Goal: Task Accomplishment & Management: Use online tool/utility

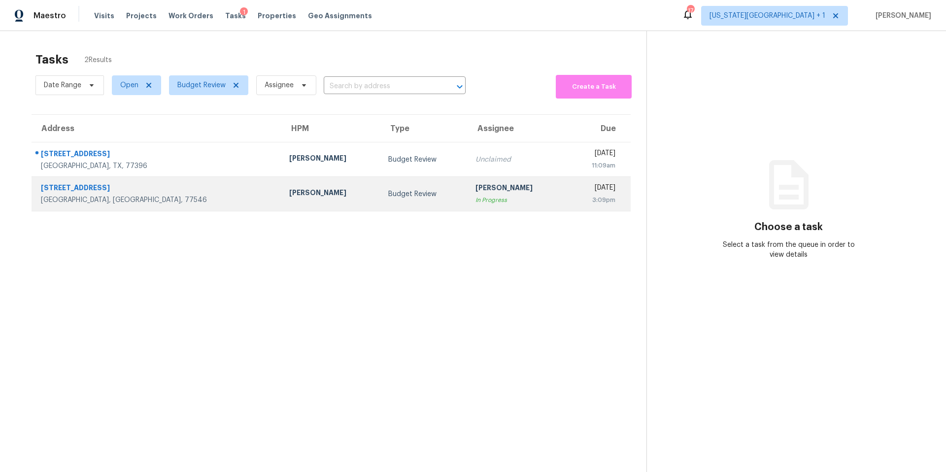
click at [289, 197] on div "[PERSON_NAME]" at bounding box center [331, 194] width 84 height 12
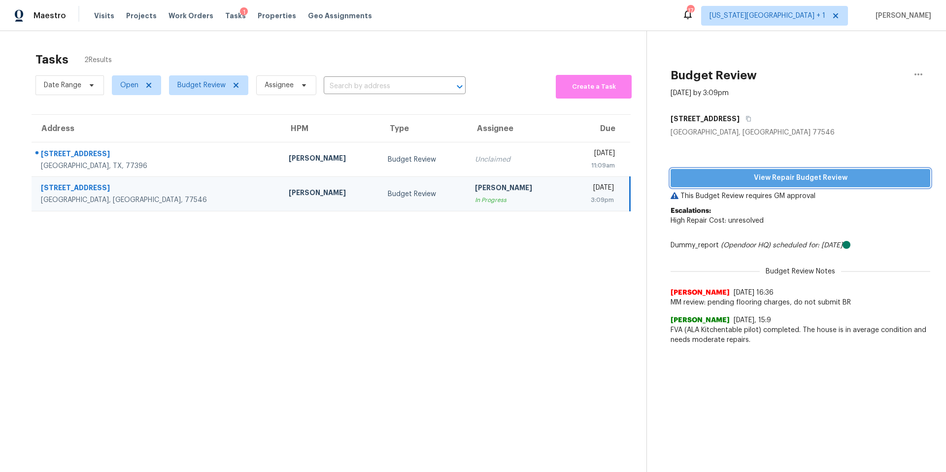
click at [728, 179] on span "View Repair Budget Review" at bounding box center [800, 178] width 244 height 12
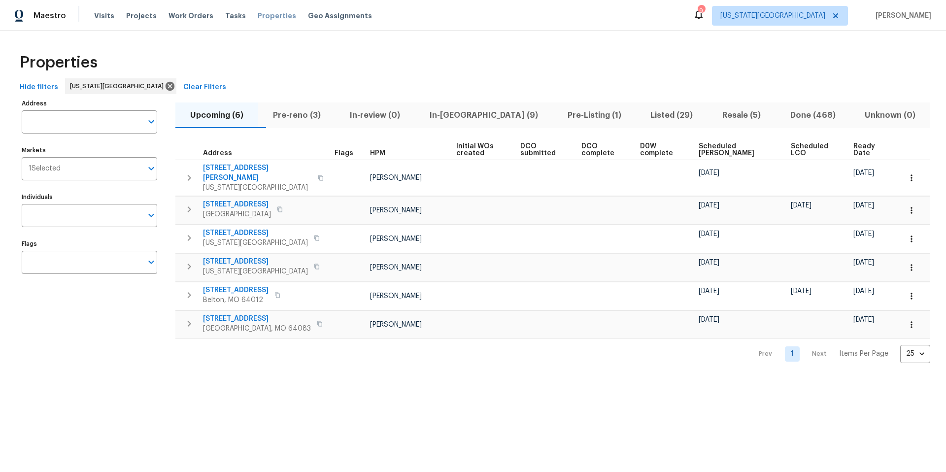
click at [259, 17] on span "Properties" at bounding box center [277, 16] width 38 height 10
click at [818, 23] on span "[US_STATE][GEOGRAPHIC_DATA]" at bounding box center [780, 16] width 136 height 20
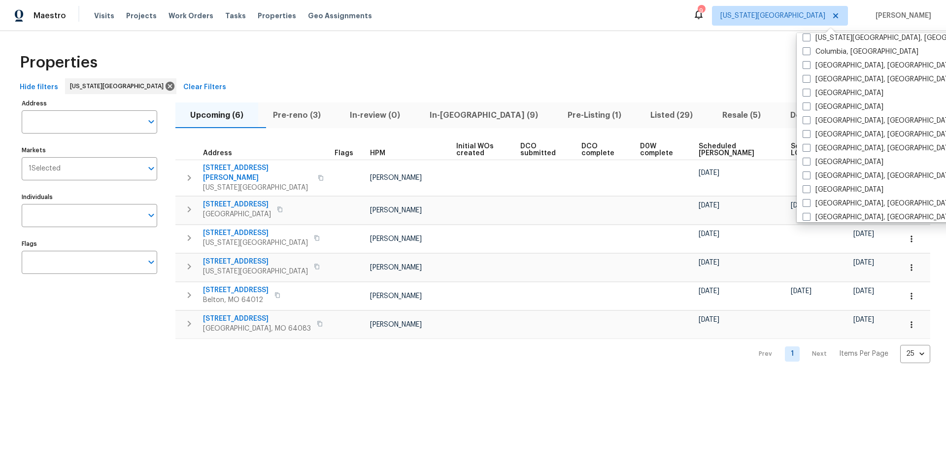
scroll to position [229, 0]
click at [807, 157] on span at bounding box center [807, 159] width 8 height 8
click at [807, 157] on input "[GEOGRAPHIC_DATA]" at bounding box center [806, 158] width 6 height 6
checkbox input "true"
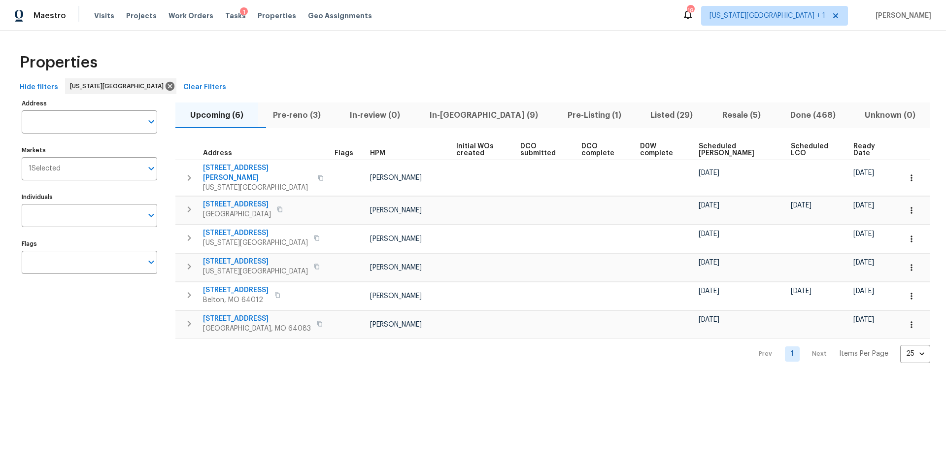
click at [684, 71] on div "Properties" at bounding box center [473, 63] width 914 height 32
click at [313, 116] on span "Pre-reno (3)" at bounding box center [297, 115] width 66 height 14
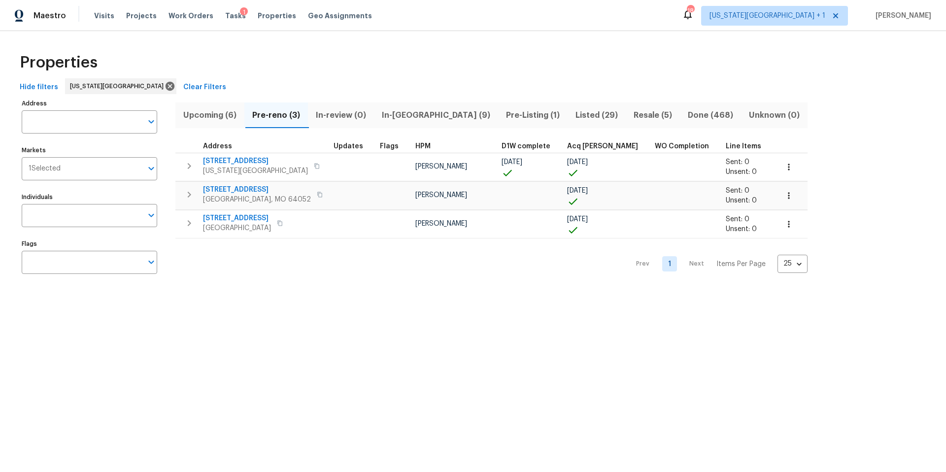
click at [240, 15] on div "1" at bounding box center [244, 12] width 8 height 10
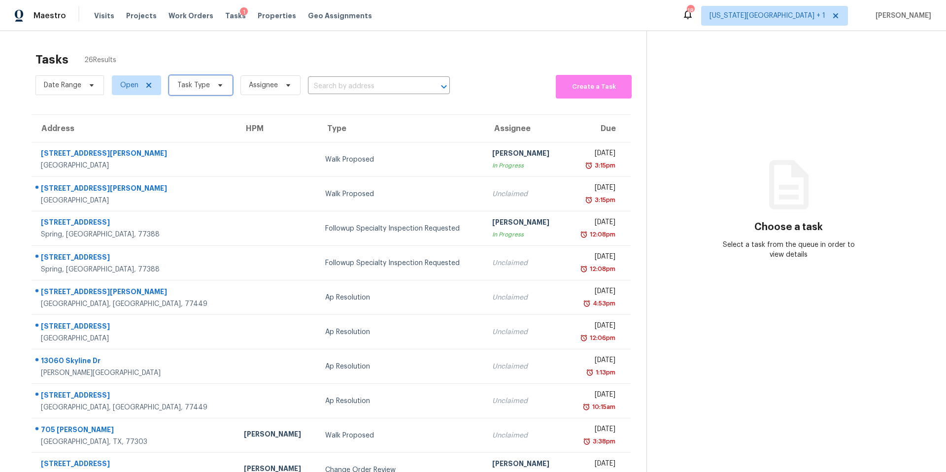
click at [208, 88] on span "Task Type" at bounding box center [201, 85] width 64 height 20
click at [268, 9] on div "Visits Projects Work Orders Tasks 1 Properties Geo Assignments" at bounding box center [239, 16] width 290 height 20
click at [266, 12] on span "Properties" at bounding box center [277, 16] width 38 height 10
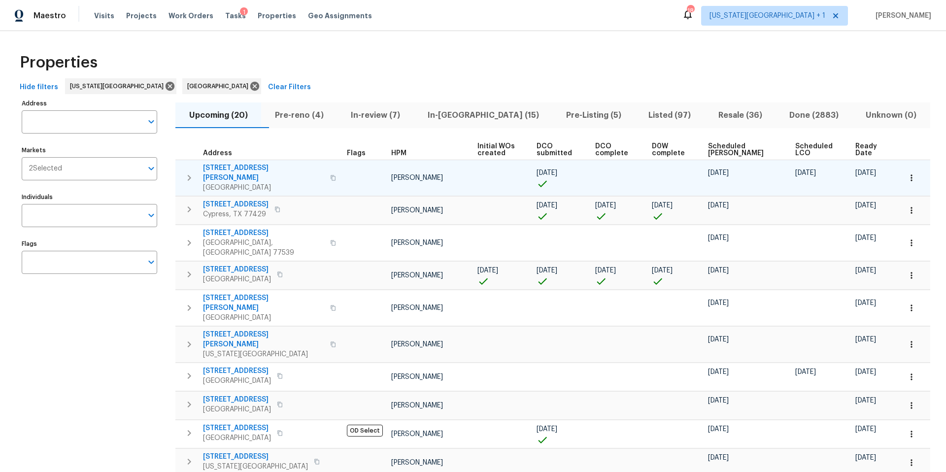
click at [250, 183] on span "[GEOGRAPHIC_DATA]" at bounding box center [263, 188] width 121 height 10
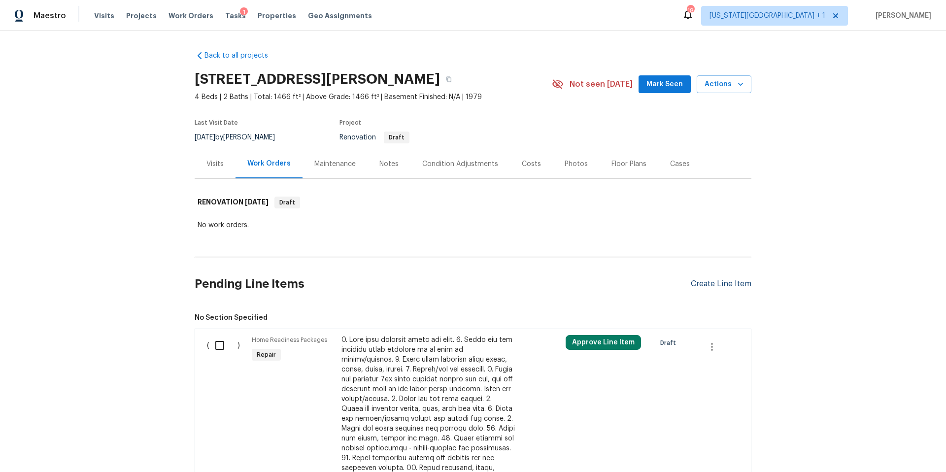
click at [721, 285] on div "Create Line Item" at bounding box center [721, 283] width 61 height 9
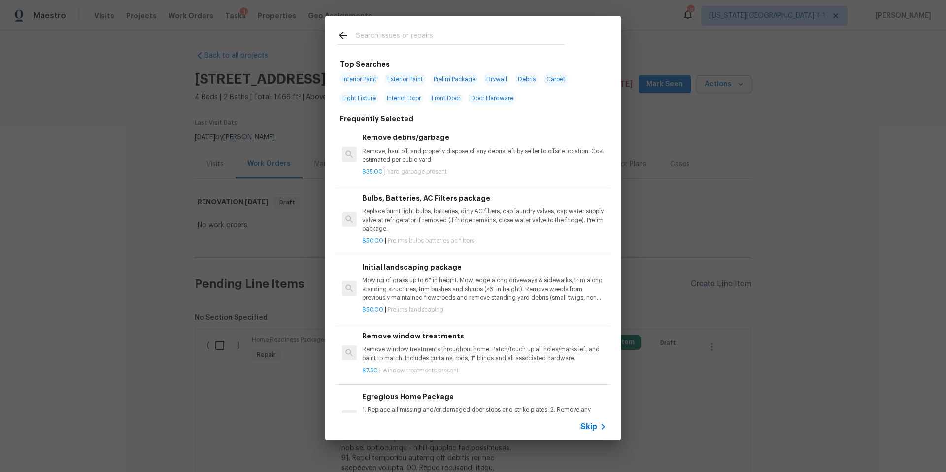
click at [721, 285] on div "Top Searches Interior Paint Exterior Paint Prelim Package Drywall Debris Carpet…" at bounding box center [473, 228] width 946 height 456
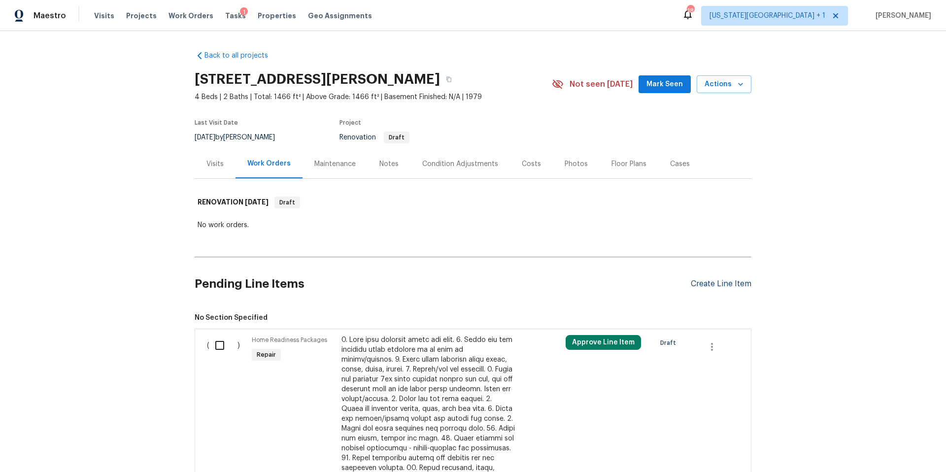
click at [718, 283] on div "Create Line Item" at bounding box center [721, 283] width 61 height 9
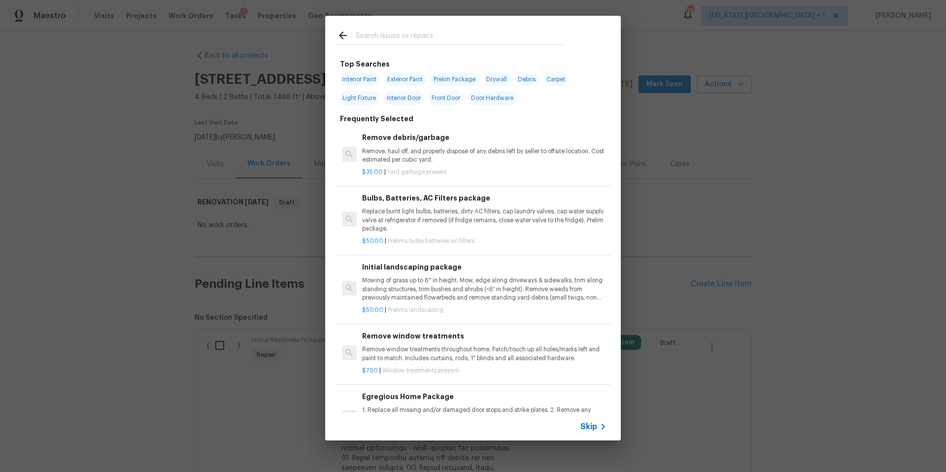
click at [419, 36] on input "text" at bounding box center [460, 37] width 209 height 15
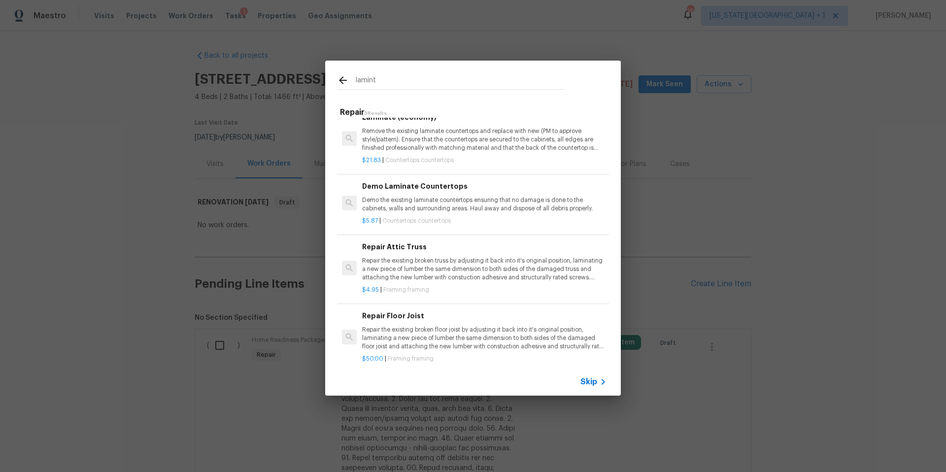
scroll to position [92, 0]
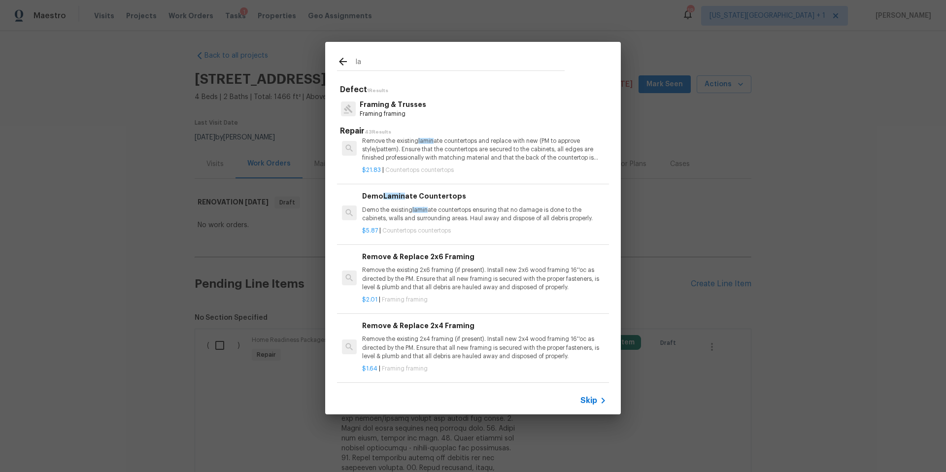
type input "l"
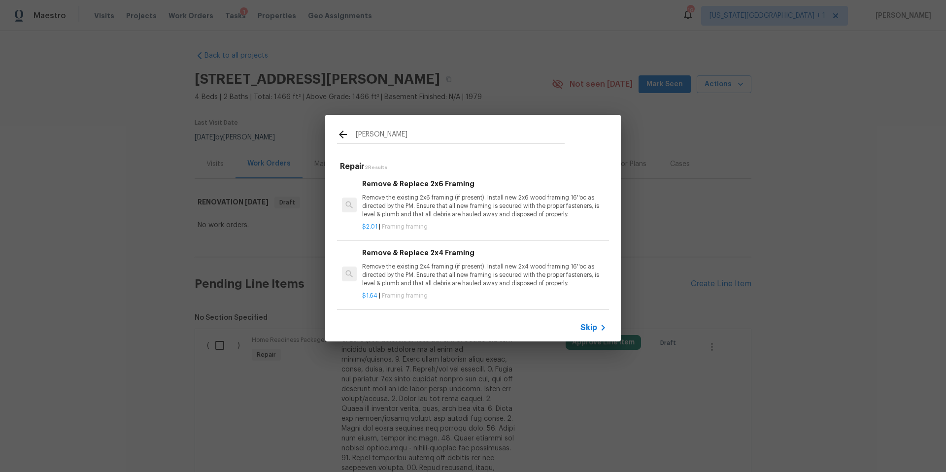
scroll to position [1, 0]
type input "w"
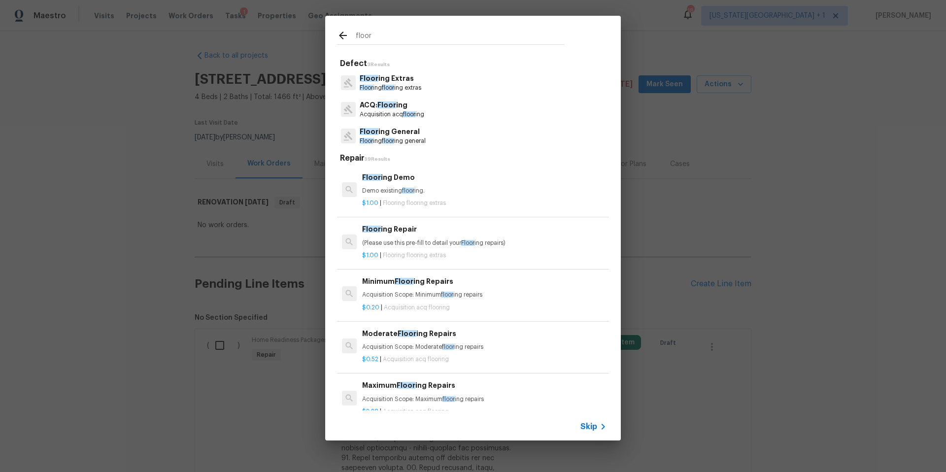
type input "floor"
click at [393, 136] on p "Floor ing General" at bounding box center [393, 132] width 66 height 10
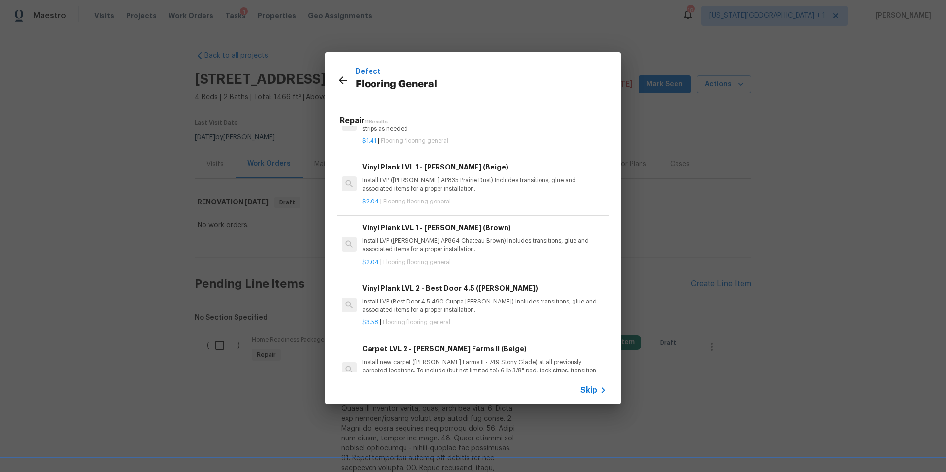
scroll to position [168, 0]
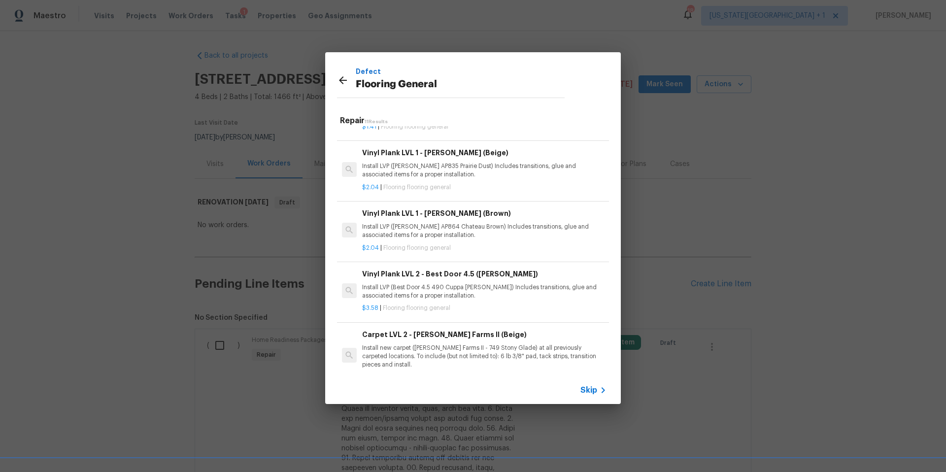
click at [421, 177] on p "Install LVP (Knighton AP835 Prairie Dust) Includes transitions, glue and associ…" at bounding box center [484, 170] width 244 height 17
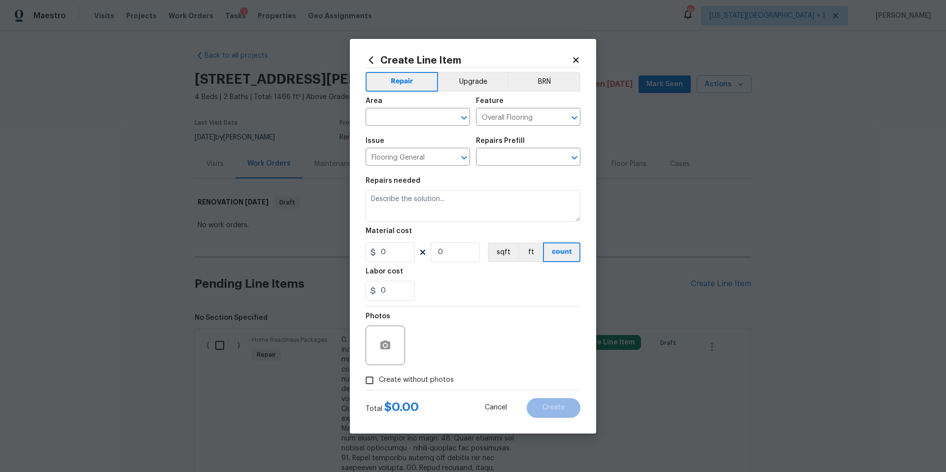
type textarea "Install LVP (Knighton AP835 Prairie Dust) Includes transitions, glue and associ…"
type input "1"
type input "Vinyl Plank LVL 1 - Knighton (Beige) $2.04"
type input "2.04"
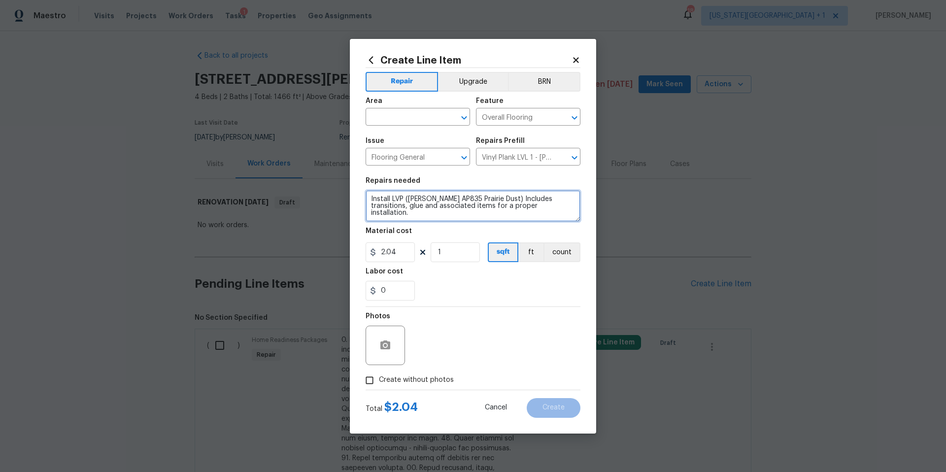
drag, startPoint x: 369, startPoint y: 199, endPoint x: 543, endPoint y: 214, distance: 175.1
click at [543, 214] on textarea "Install LVP (Knighton AP835 Prairie Dust) Includes transitions, glue and associ…" at bounding box center [473, 206] width 215 height 32
click at [465, 161] on icon "Open" at bounding box center [464, 158] width 12 height 12
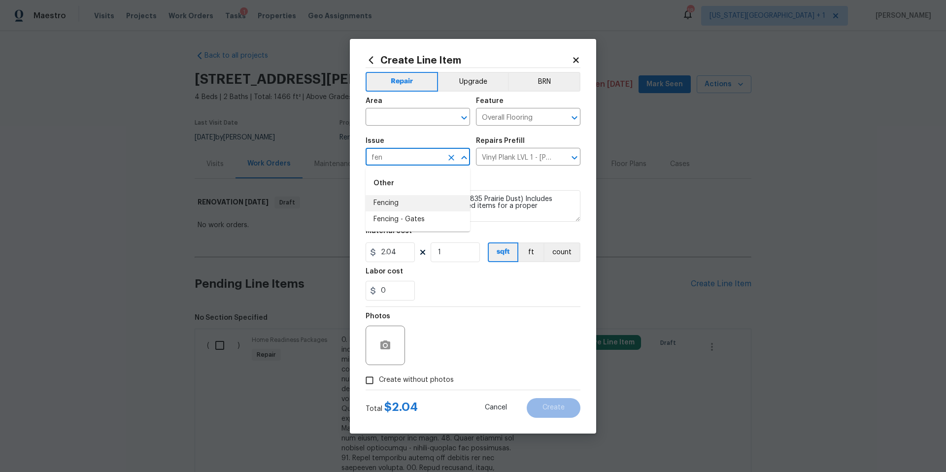
click at [385, 206] on li "Fencing" at bounding box center [418, 203] width 104 height 16
type input "Fencing"
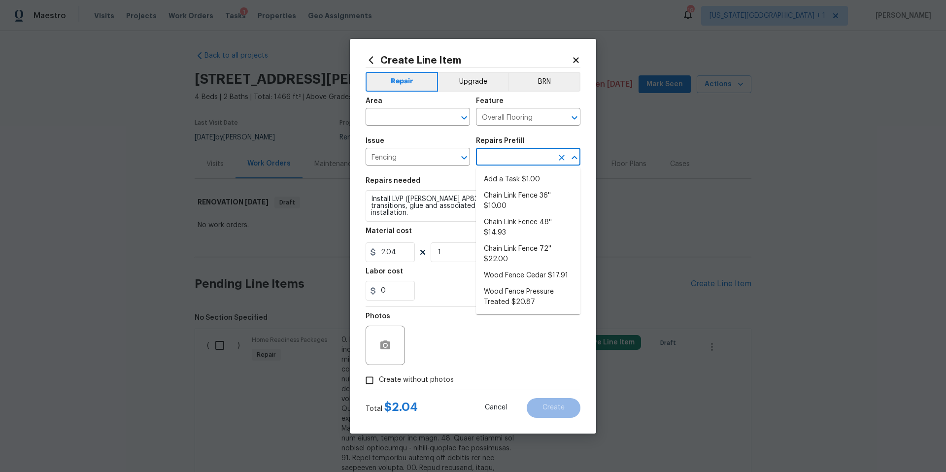
click at [506, 160] on input "text" at bounding box center [514, 157] width 77 height 15
click at [503, 296] on li "Wood Fence Pressure Treated $20.87" at bounding box center [528, 297] width 104 height 27
type input "Wood Fence Pressure Treated $20.87"
type textarea "Prep the work area and install a new solid board pressure treated fence. Ensure…"
type input "20.87"
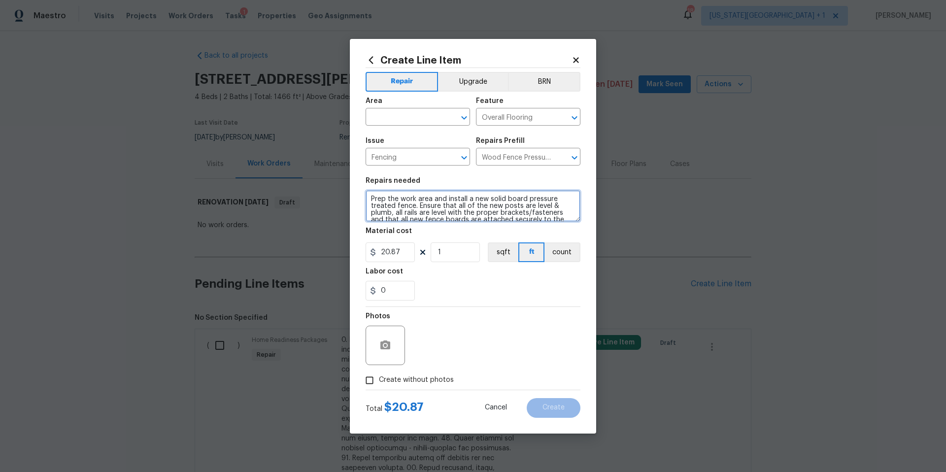
scroll to position [14, 0]
drag, startPoint x: 370, startPoint y: 199, endPoint x: 561, endPoint y: 232, distance: 193.4
click at [562, 232] on section "Repairs needed Prep the work area and install a new solid board pressure treate…" at bounding box center [473, 238] width 215 height 135
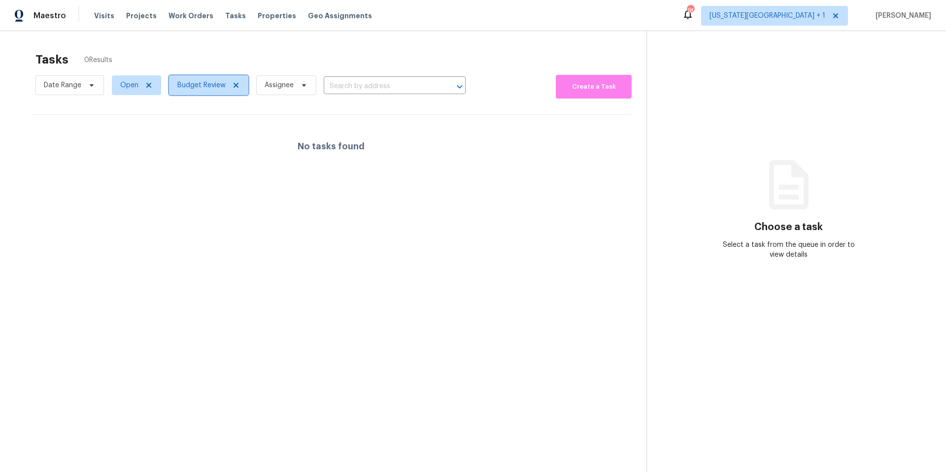
click at [207, 88] on span "Budget Review" at bounding box center [201, 85] width 48 height 10
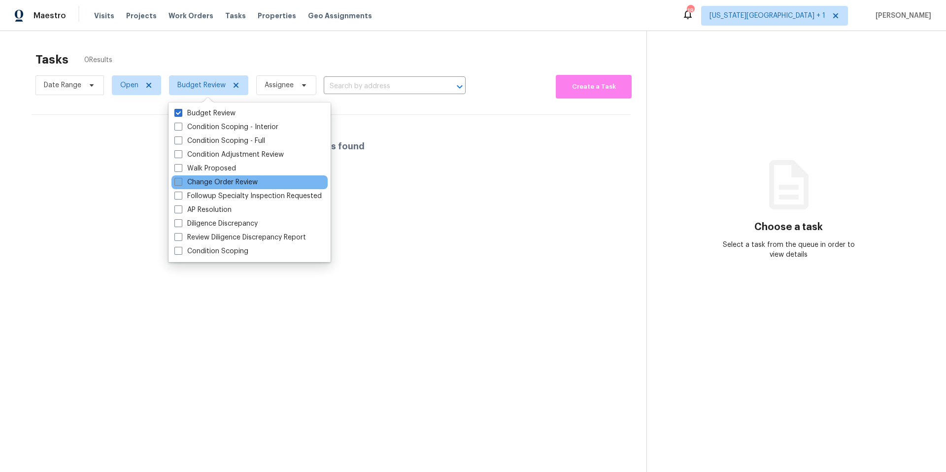
click at [189, 183] on label "Change Order Review" at bounding box center [215, 182] width 83 height 10
click at [181, 183] on input "Change Order Review" at bounding box center [177, 180] width 6 height 6
checkbox input "true"
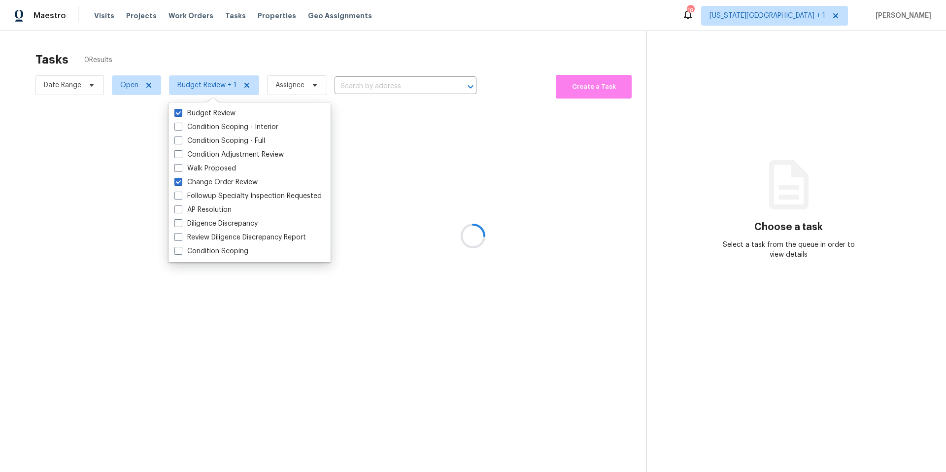
click at [234, 58] on div at bounding box center [473, 236] width 946 height 472
